Goal: Find specific page/section: Find specific page/section

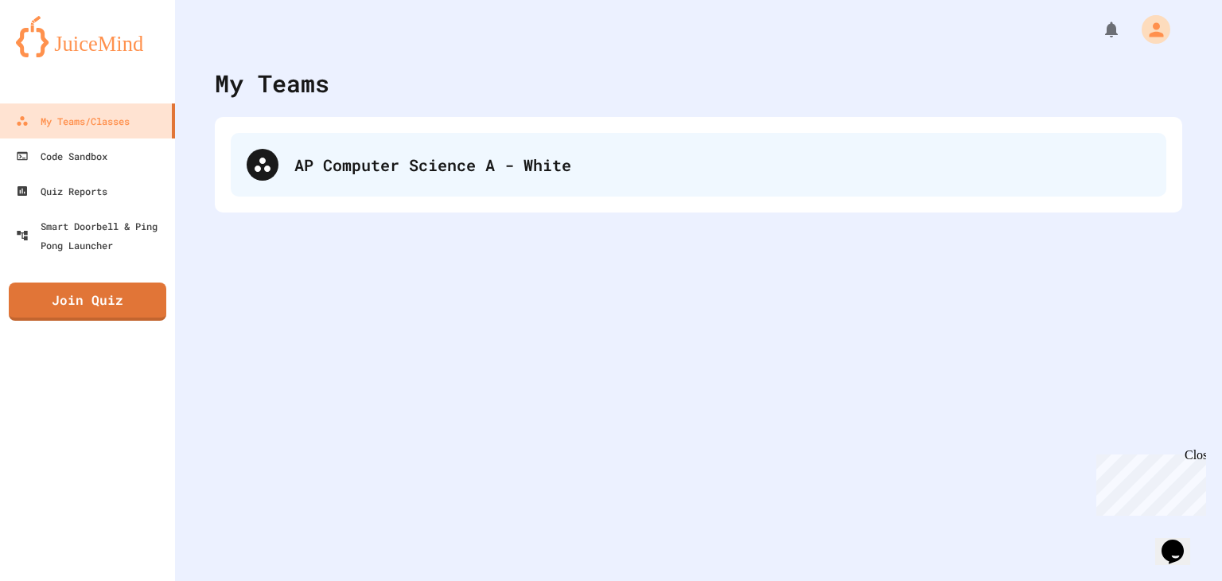
click at [527, 181] on div "AP Computer Science A - White" at bounding box center [698, 165] width 935 height 64
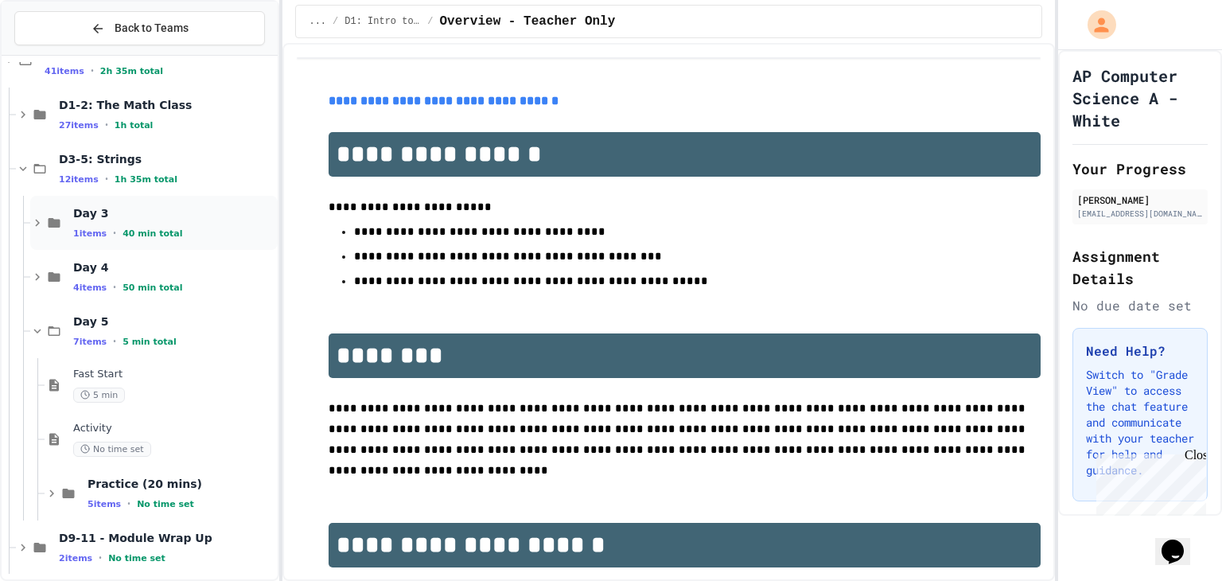
scroll to position [102, 0]
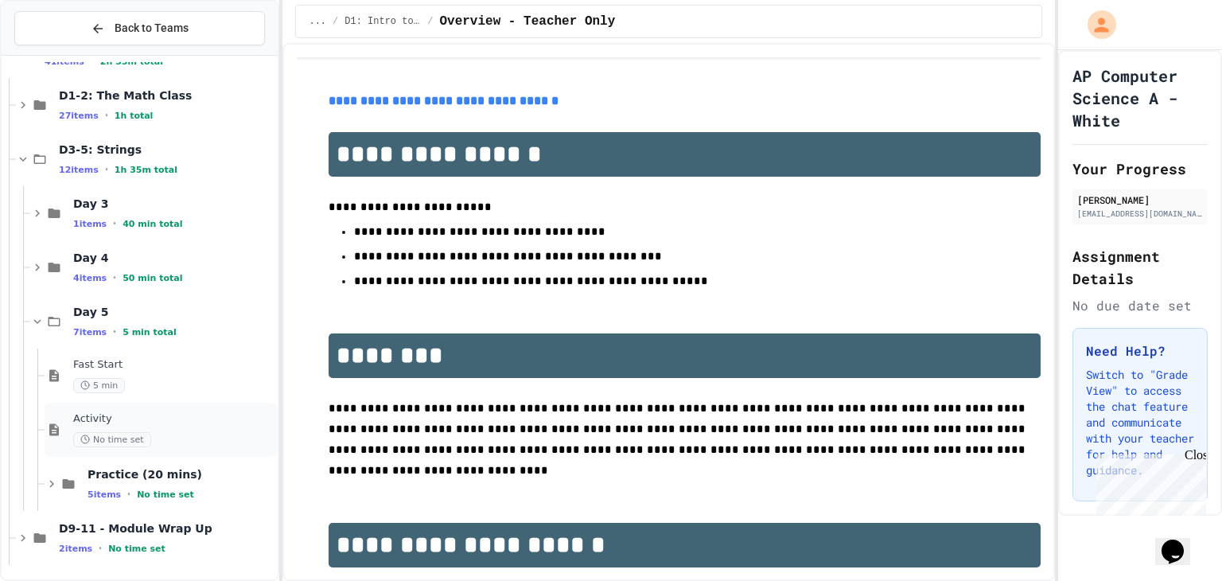
click at [188, 432] on div "No time set" at bounding box center [173, 439] width 201 height 15
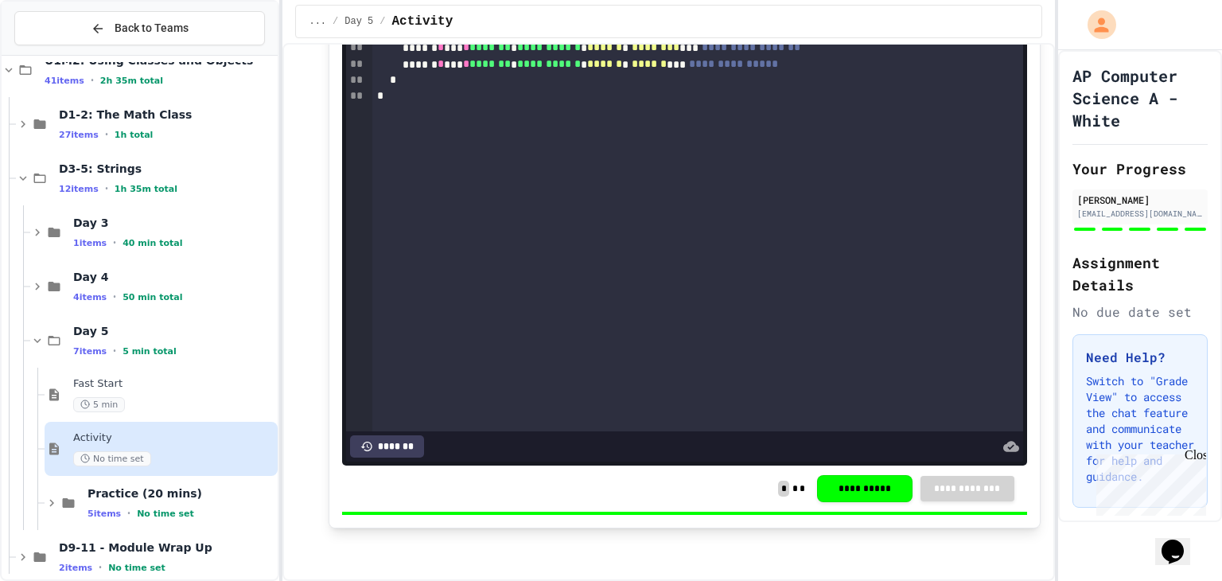
scroll to position [795, 0]
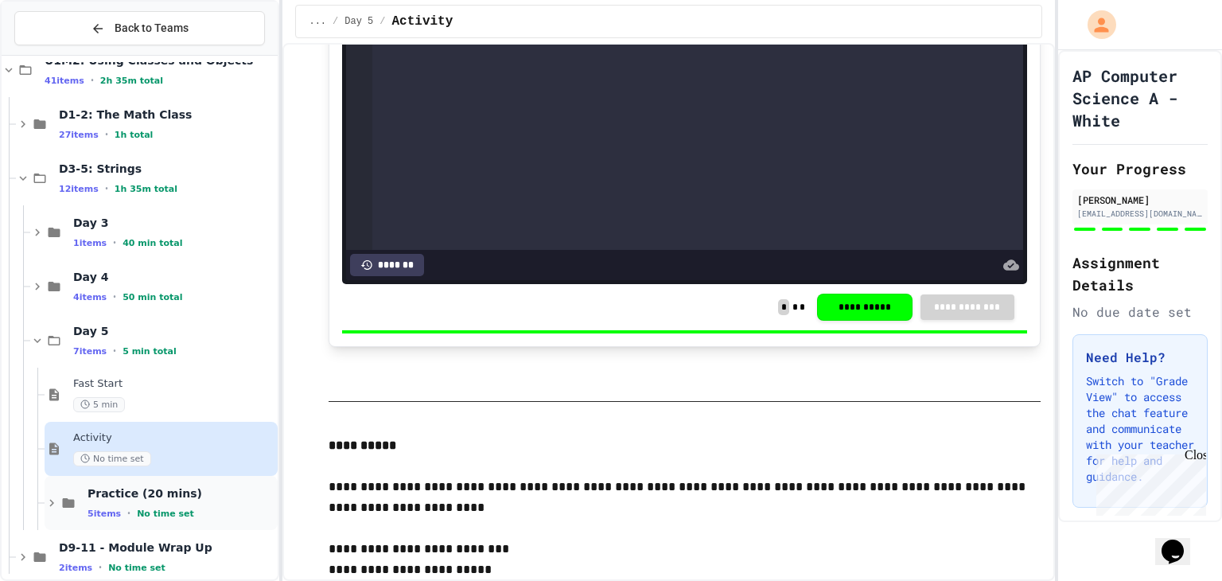
click at [192, 487] on span "Practice (20 mins)" at bounding box center [180, 493] width 187 height 14
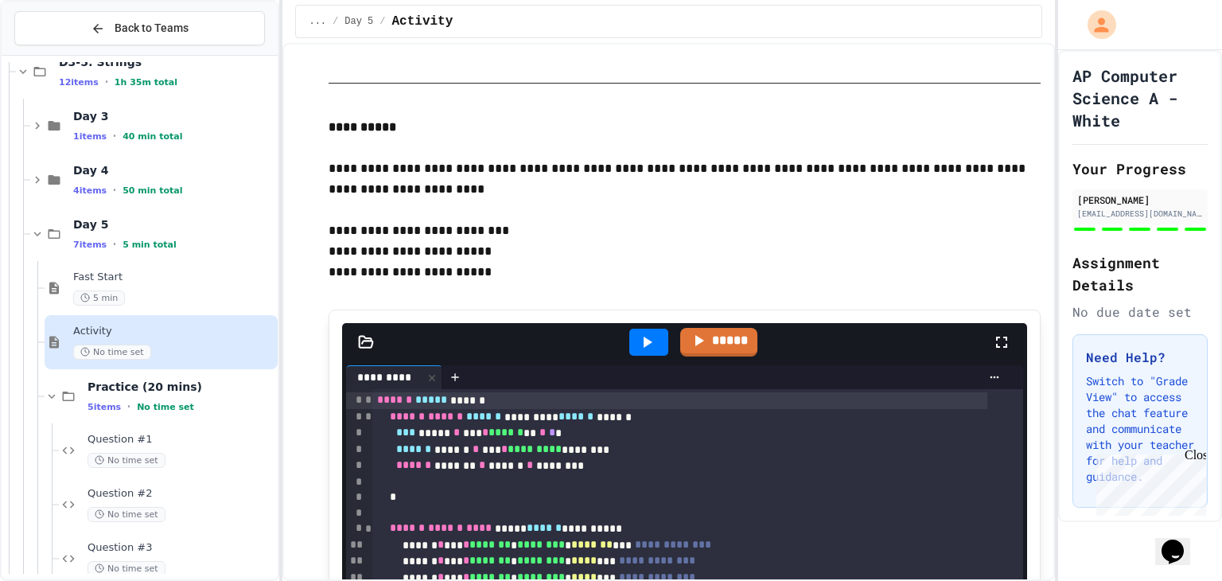
scroll to position [321, 0]
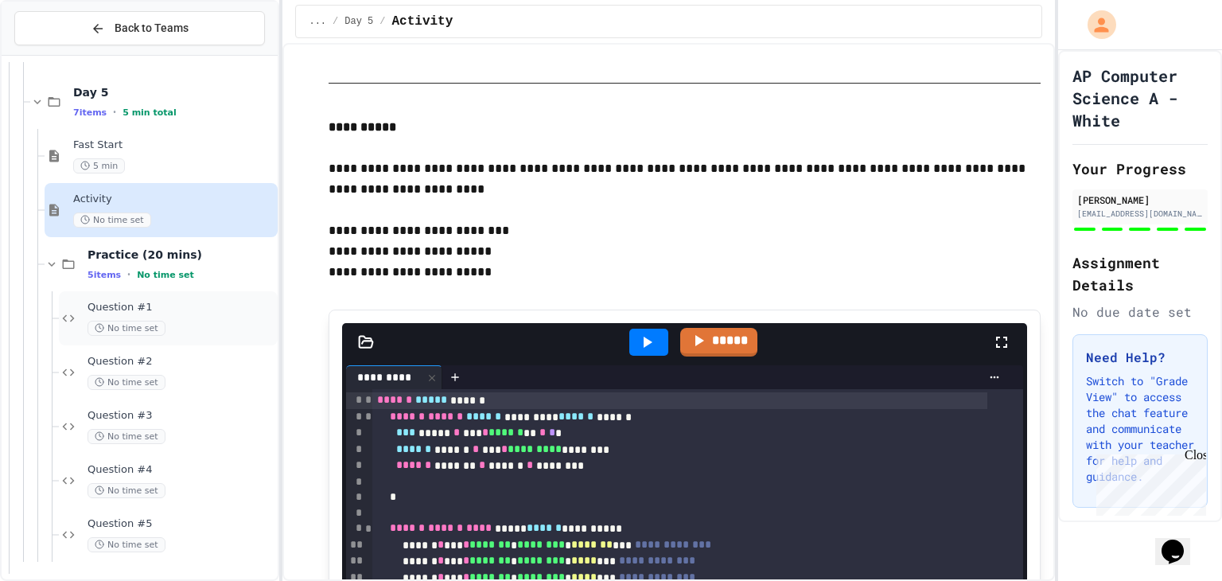
click at [181, 327] on div "No time set" at bounding box center [180, 328] width 187 height 15
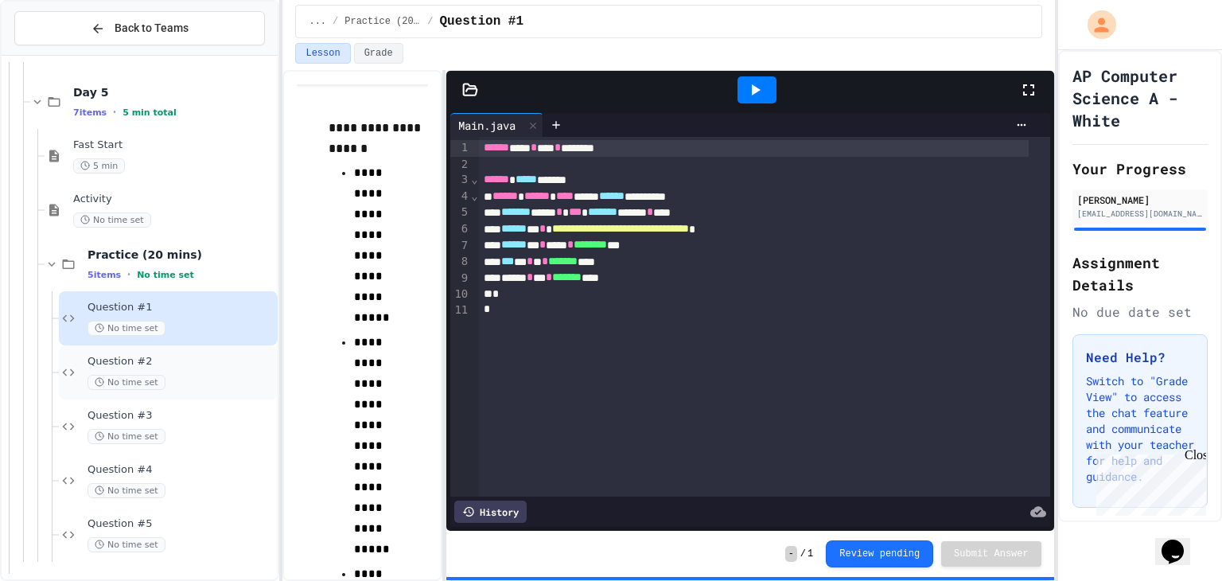
click at [199, 379] on div "No time set" at bounding box center [180, 382] width 187 height 15
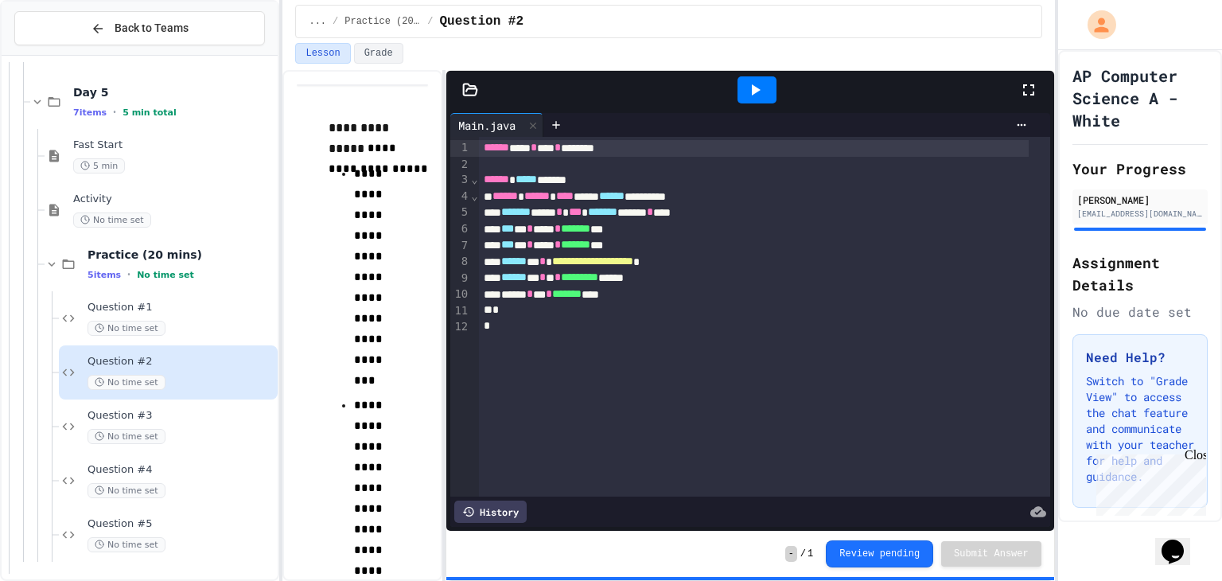
click at [207, 430] on div "No time set" at bounding box center [180, 436] width 187 height 15
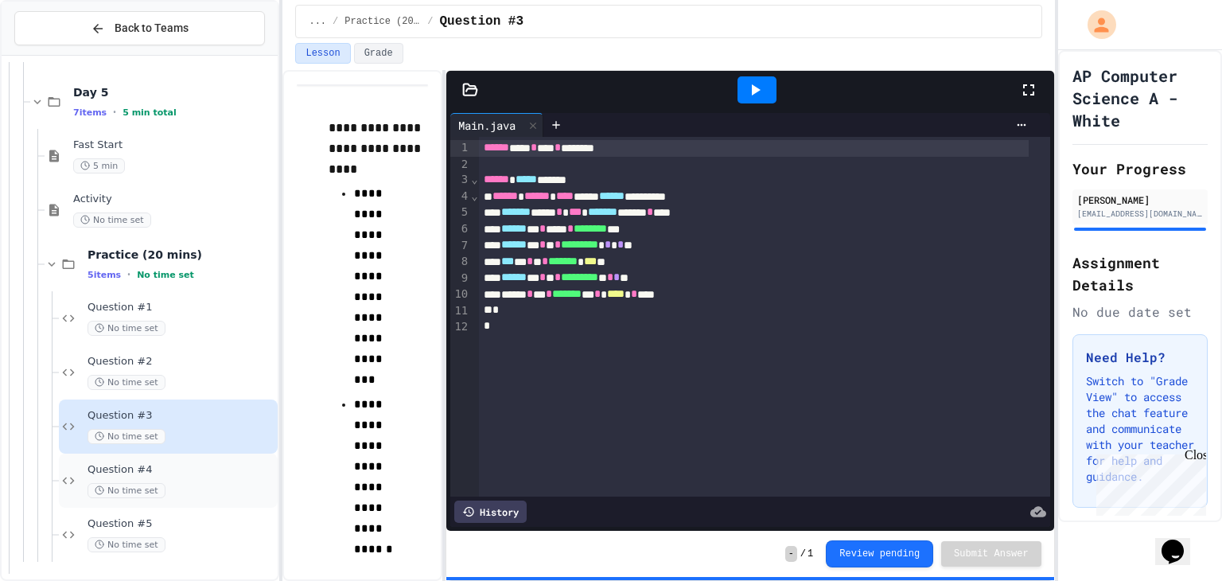
click at [207, 483] on div "No time set" at bounding box center [180, 490] width 187 height 15
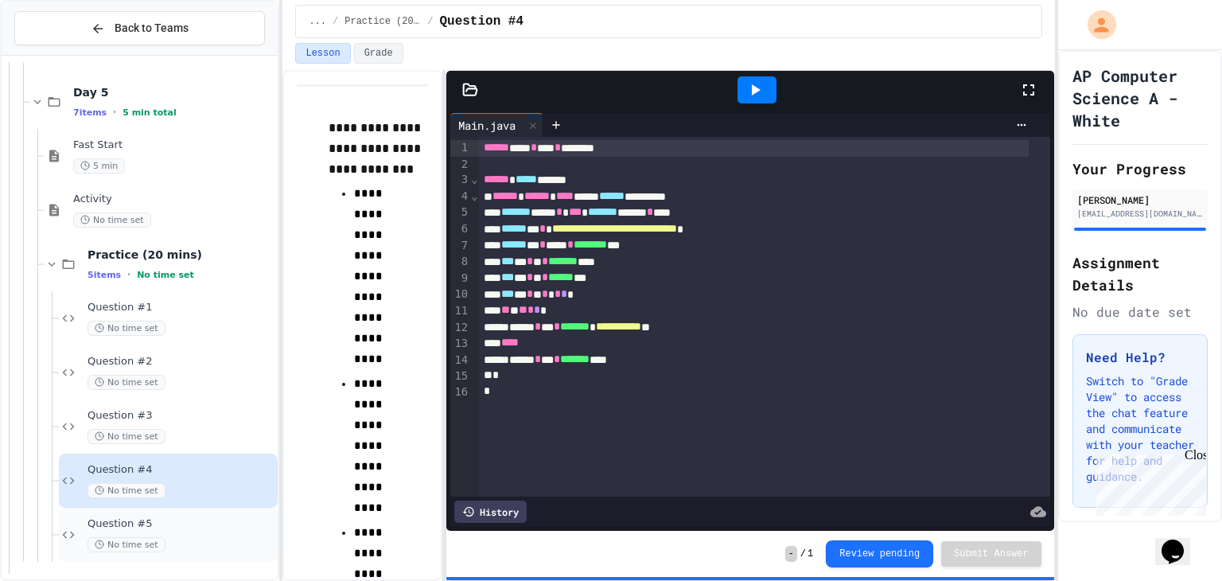
click at [200, 545] on div "No time set" at bounding box center [180, 544] width 187 height 15
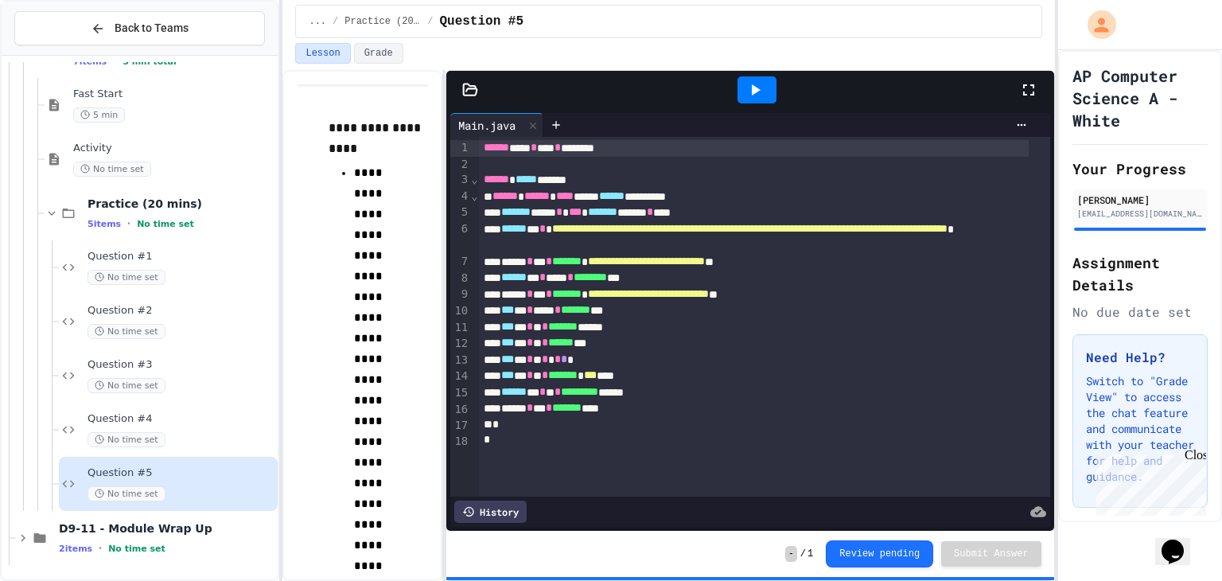
scroll to position [134, 0]
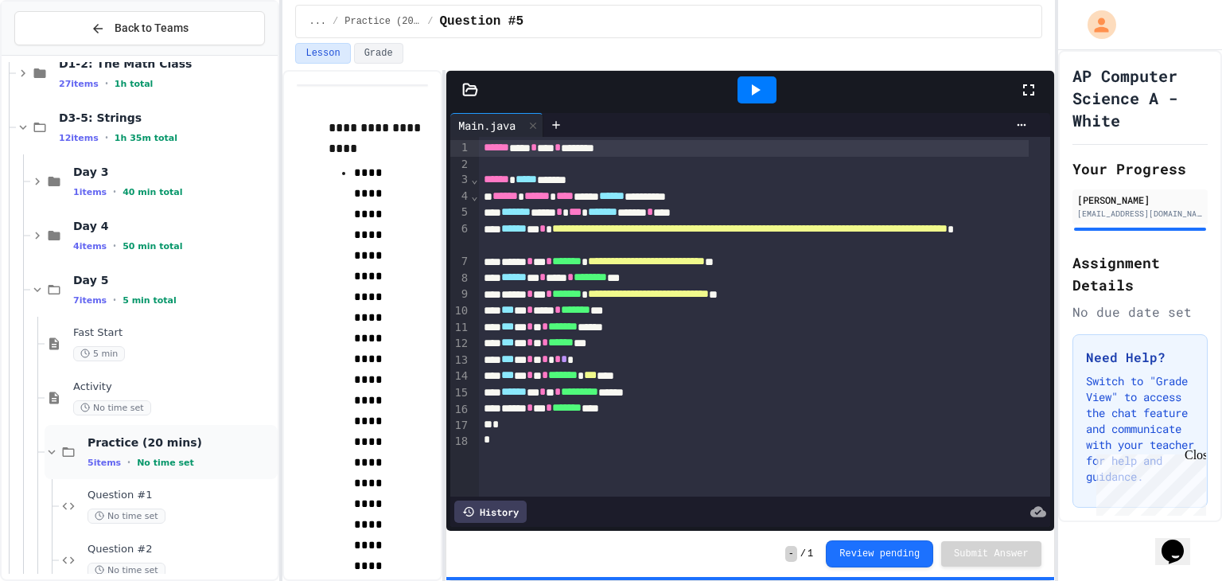
click at [220, 449] on div "Practice (20 mins) 5 items • No time set" at bounding box center [180, 451] width 187 height 33
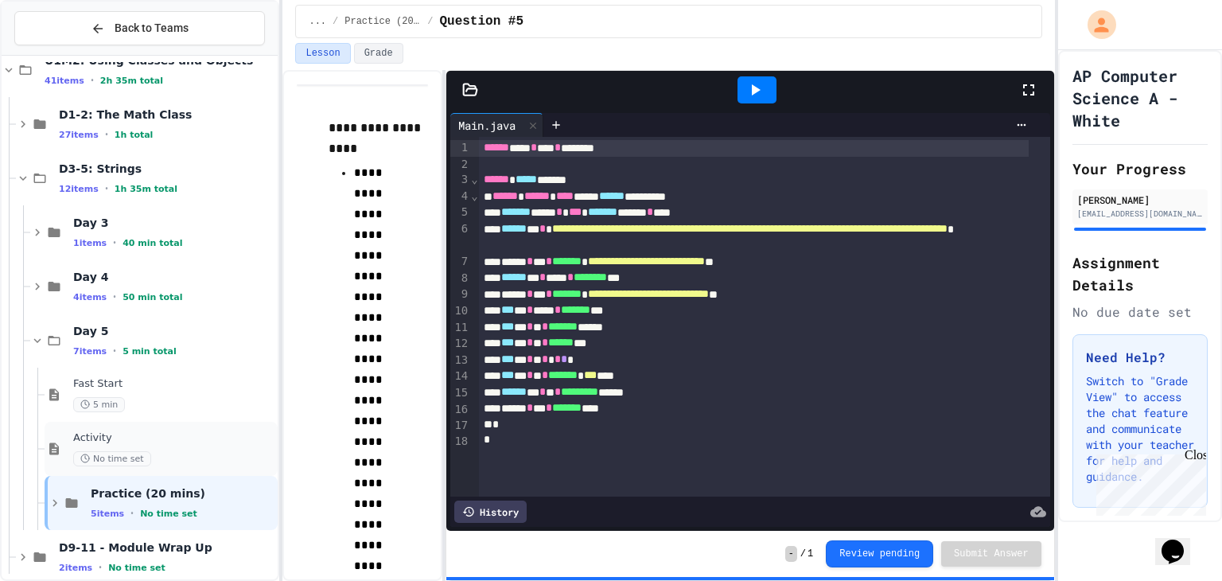
scroll to position [0, 0]
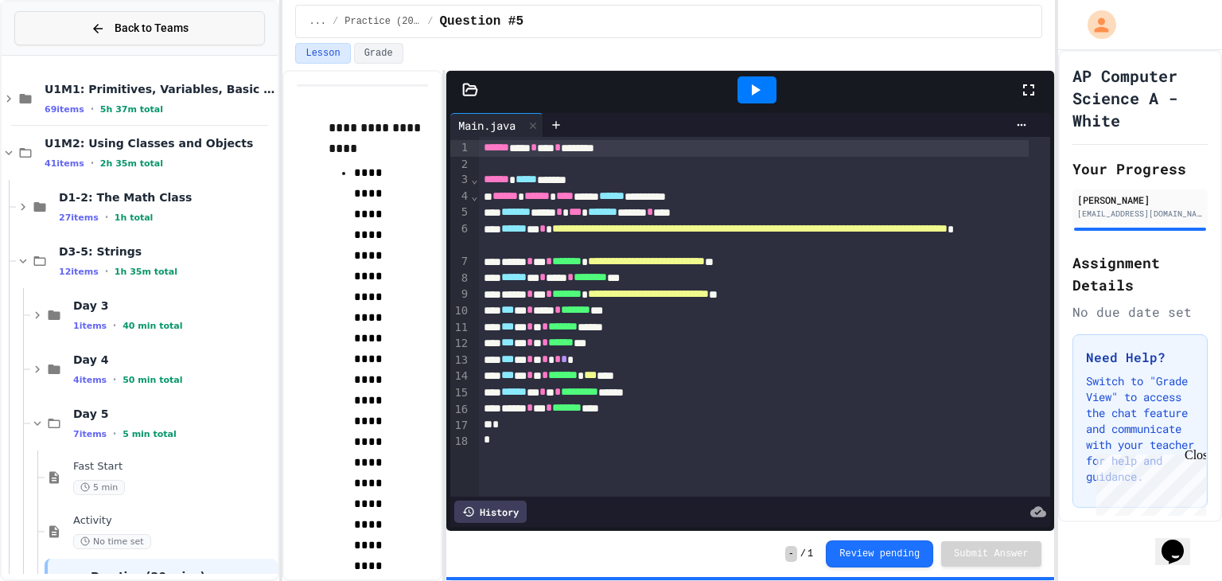
click at [205, 26] on button "Back to Teams" at bounding box center [139, 28] width 251 height 34
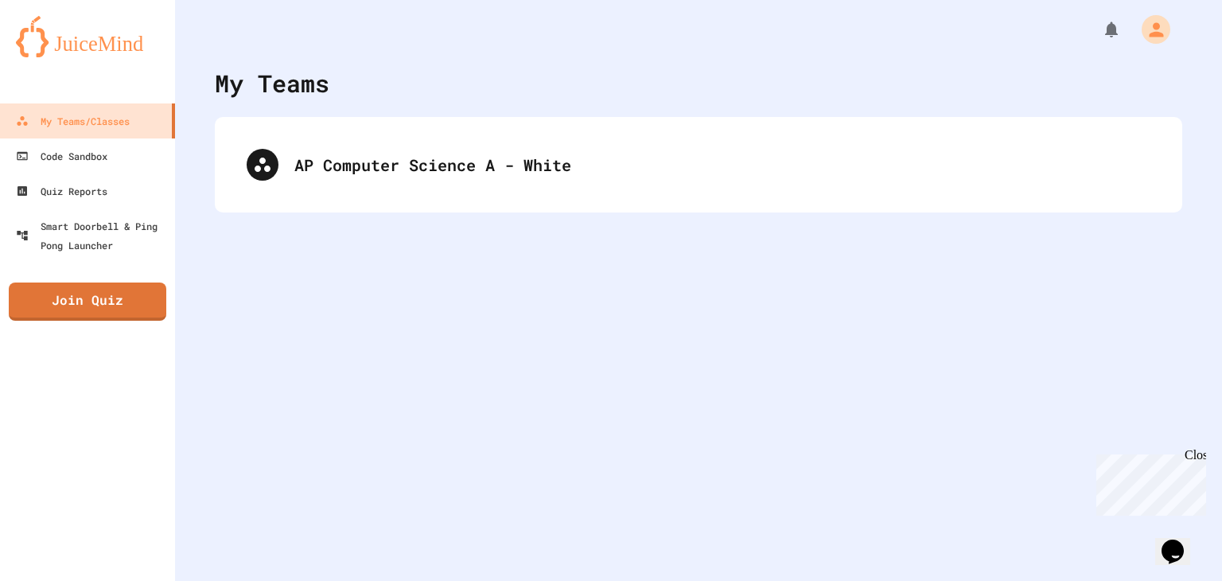
click at [1125, 315] on div "My Teams AP Computer Science A - White" at bounding box center [698, 290] width 1047 height 581
click at [519, 365] on div "My Teams AP Computer Science A - White" at bounding box center [698, 290] width 1047 height 581
